Goal: Information Seeking & Learning: Learn about a topic

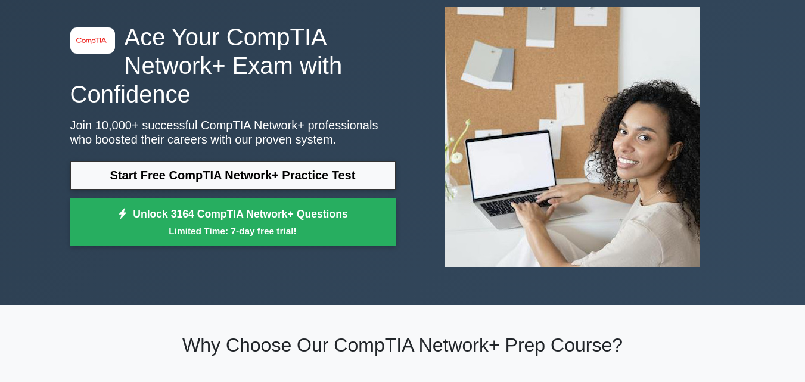
scroll to position [60, 0]
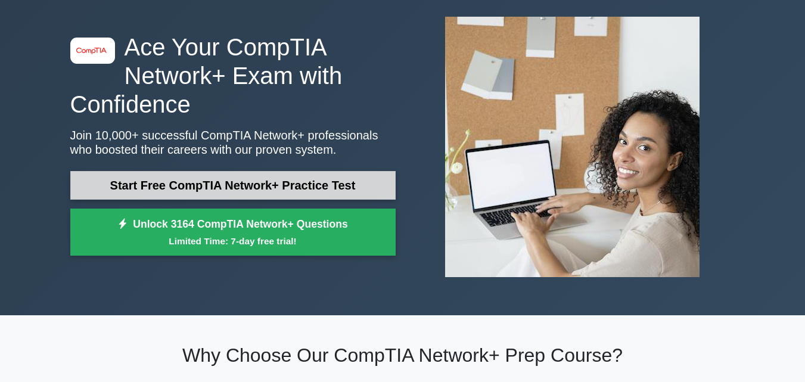
click at [237, 185] on link "Start Free CompTIA Network+ Practice Test" at bounding box center [232, 185] width 325 height 29
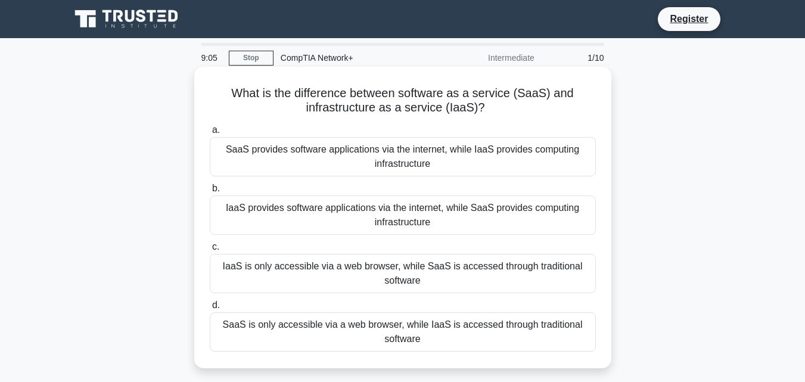
click at [288, 166] on div "SaaS provides software applications via the internet, while IaaS provides compu…" at bounding box center [403, 156] width 386 height 39
click at [210, 134] on input "a. SaaS provides software applications via the internet, while IaaS provides co…" at bounding box center [210, 130] width 0 height 8
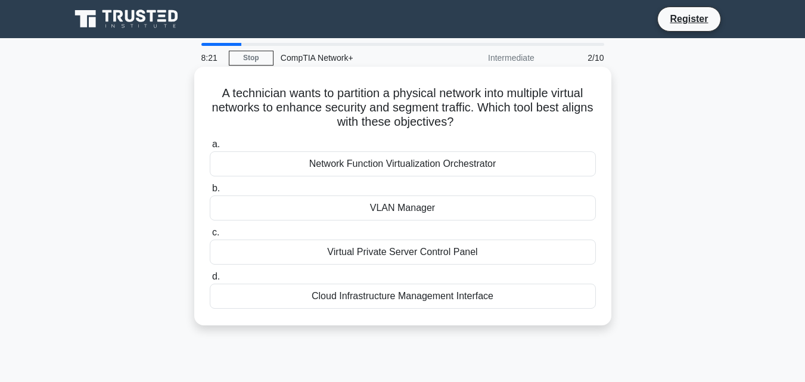
click at [413, 213] on div "VLAN Manager" at bounding box center [403, 208] width 386 height 25
click at [210, 193] on input "b. VLAN Manager" at bounding box center [210, 189] width 0 height 8
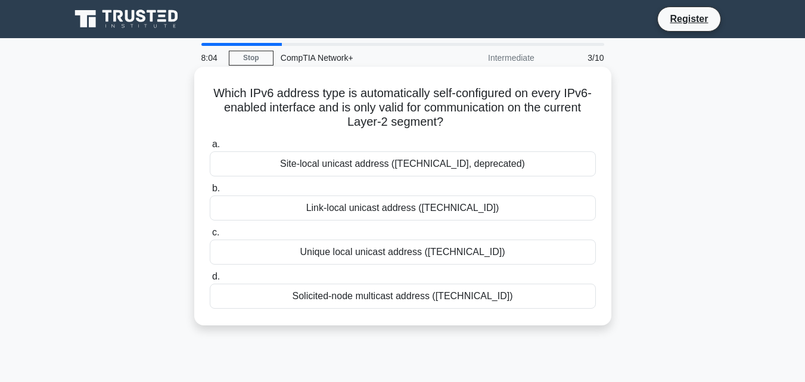
click at [361, 212] on div "Link-local unicast address (fe80::/10)" at bounding box center [403, 208] width 386 height 25
click at [210, 193] on input "b. Link-local unicast address (fe80::/10)" at bounding box center [210, 189] width 0 height 8
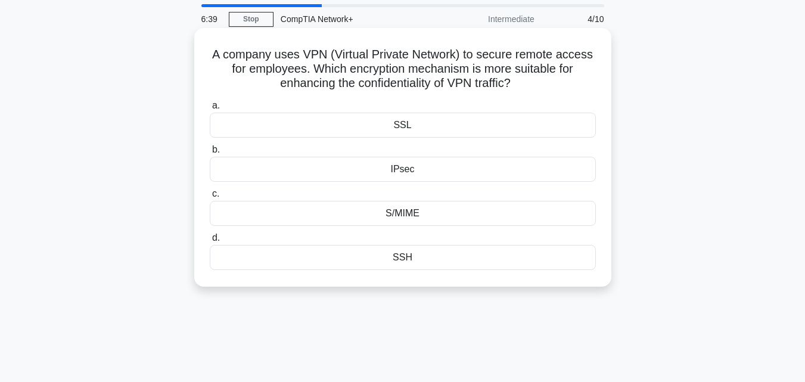
scroll to position [60, 0]
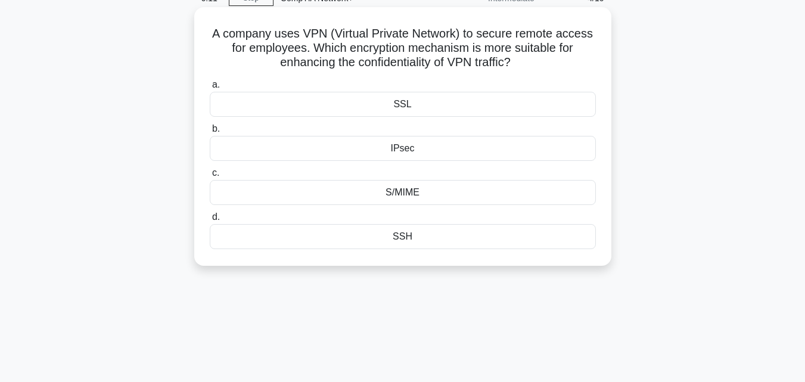
click at [410, 106] on div "SSL" at bounding box center [403, 104] width 386 height 25
click at [210, 89] on input "a. SSL" at bounding box center [210, 85] width 0 height 8
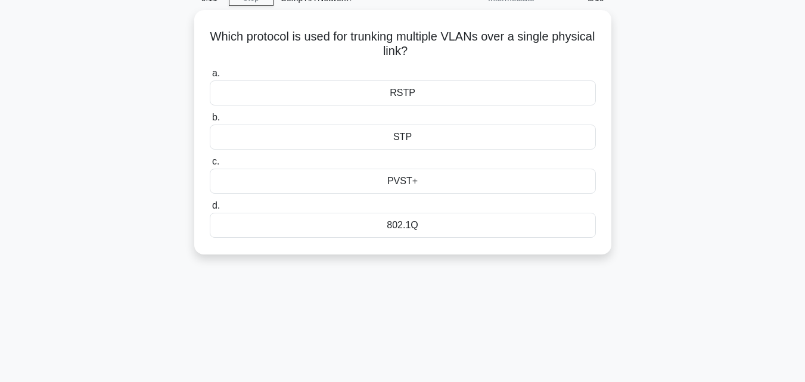
scroll to position [0, 0]
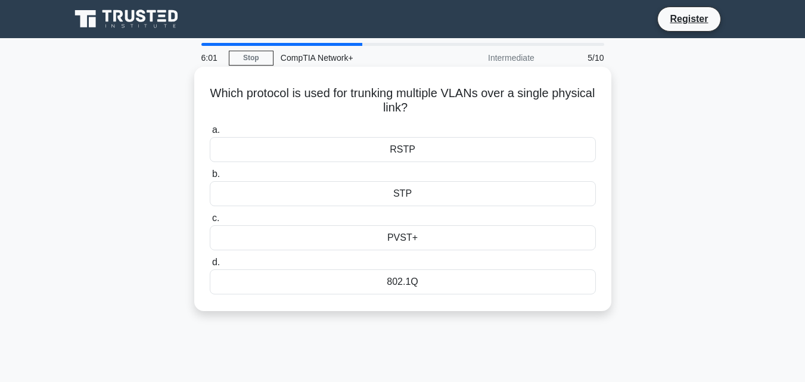
click at [414, 286] on div "802.1Q" at bounding box center [403, 281] width 386 height 25
click at [382, 284] on div "802.1Q" at bounding box center [403, 281] width 386 height 25
click at [210, 266] on input "d. 802.1Q" at bounding box center [210, 263] width 0 height 8
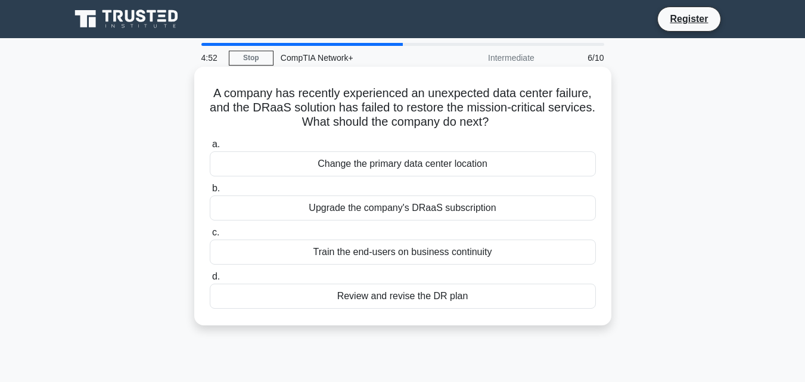
click at [415, 296] on div "Review and revise the DR plan" at bounding box center [403, 296] width 386 height 25
click at [210, 281] on input "d. Review and revise the DR plan" at bounding box center [210, 277] width 0 height 8
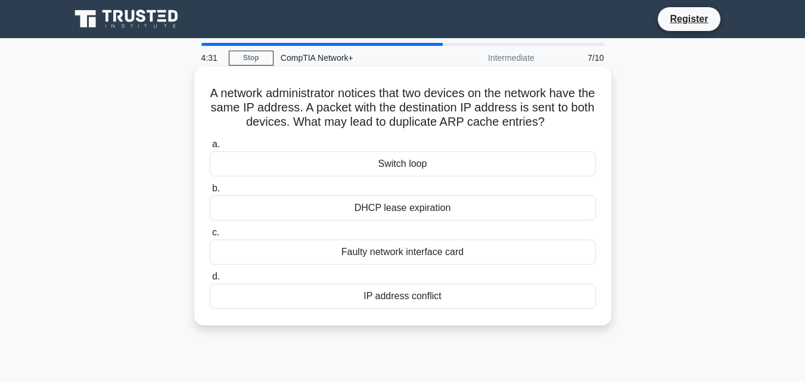
click at [416, 164] on div "Switch loop" at bounding box center [403, 163] width 386 height 25
click at [210, 148] on input "a. Switch loop" at bounding box center [210, 145] width 0 height 8
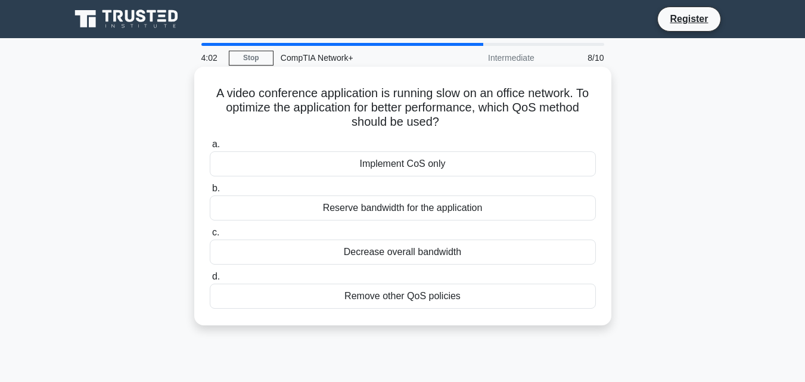
click at [407, 206] on div "Reserve bandwidth for the application" at bounding box center [403, 208] width 386 height 25
click at [210, 193] on input "b. Reserve bandwidth for the application" at bounding box center [210, 189] width 0 height 8
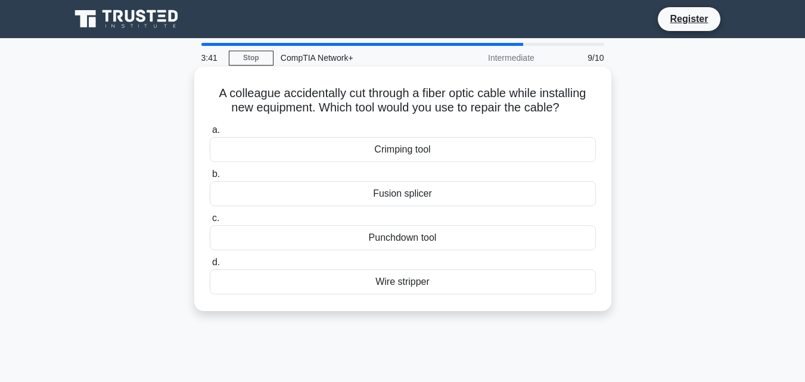
click at [421, 200] on div "Fusion splicer" at bounding box center [403, 193] width 386 height 25
click at [210, 178] on input "b. Fusion splicer" at bounding box center [210, 174] width 0 height 8
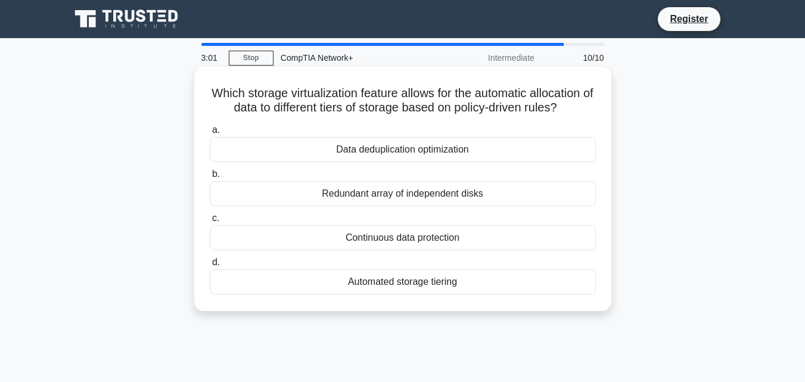
click at [424, 283] on div "Automated storage tiering" at bounding box center [403, 281] width 386 height 25
click at [210, 266] on input "d. Automated storage tiering" at bounding box center [210, 263] width 0 height 8
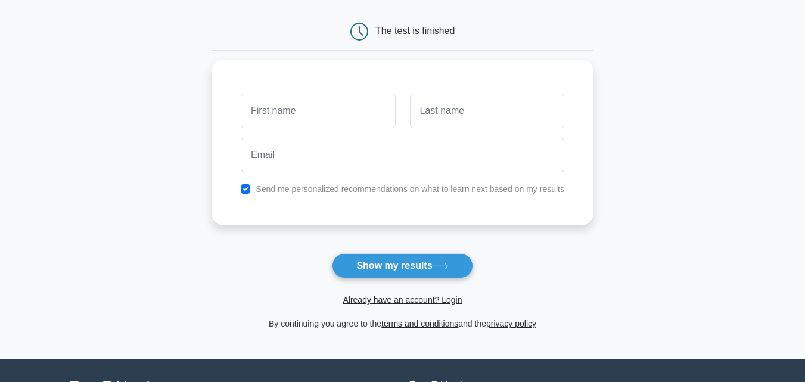
scroll to position [119, 0]
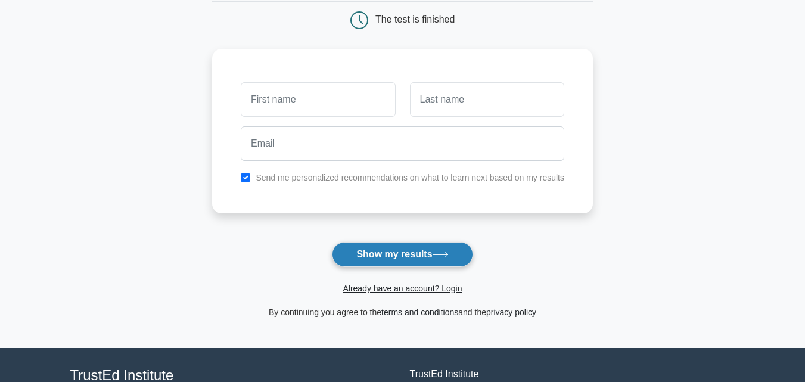
click at [395, 245] on button "Show my results" at bounding box center [402, 254] width 141 height 25
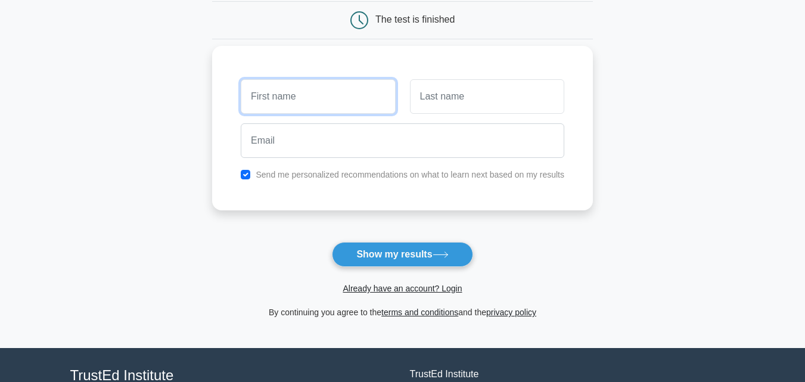
click at [327, 89] on input "text" at bounding box center [318, 96] width 154 height 35
type input "Rungu"
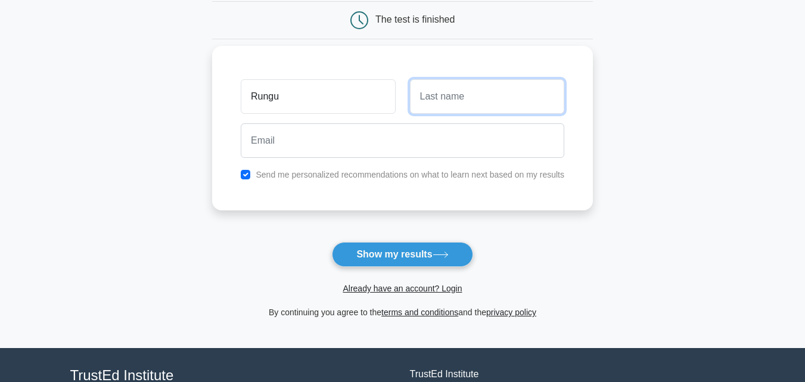
click at [458, 103] on input "text" at bounding box center [487, 96] width 154 height 35
type input "Glenn"
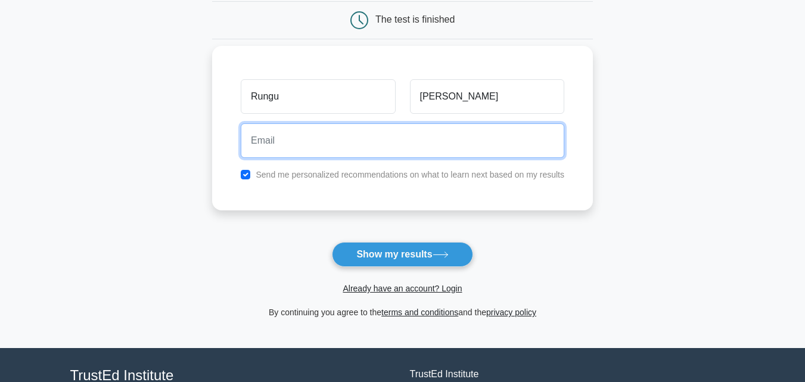
click at [361, 134] on input "email" at bounding box center [403, 140] width 324 height 35
type input "Rungu79@gmail.com"
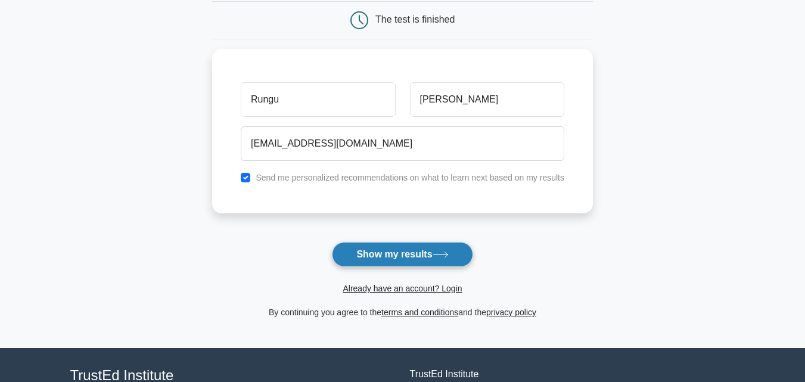
click at [398, 251] on button "Show my results" at bounding box center [402, 254] width 141 height 25
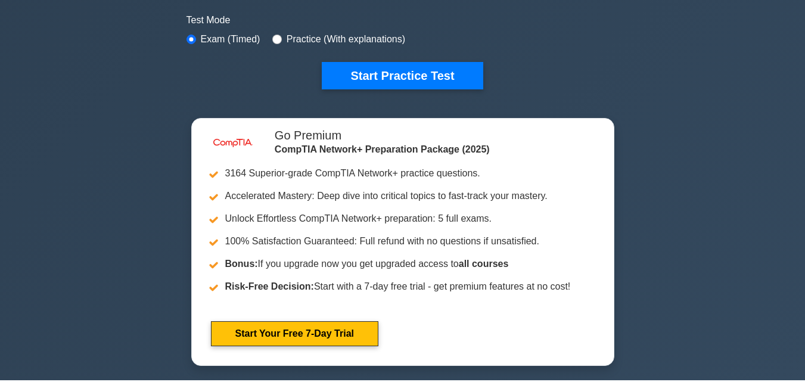
scroll to position [238, 0]
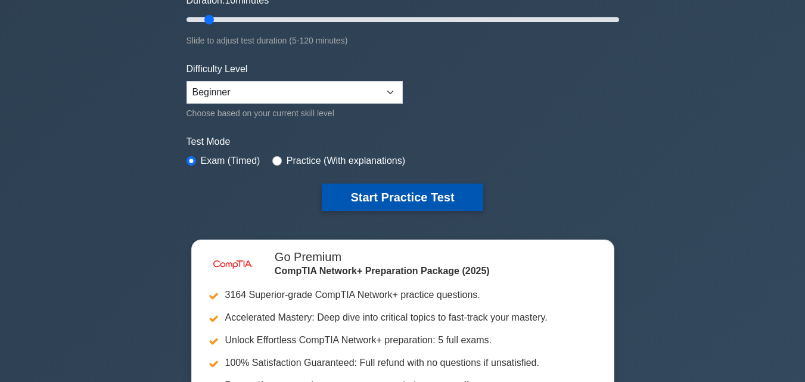
click at [365, 191] on button "Start Practice Test" at bounding box center [402, 197] width 161 height 27
